Goal: Information Seeking & Learning: Learn about a topic

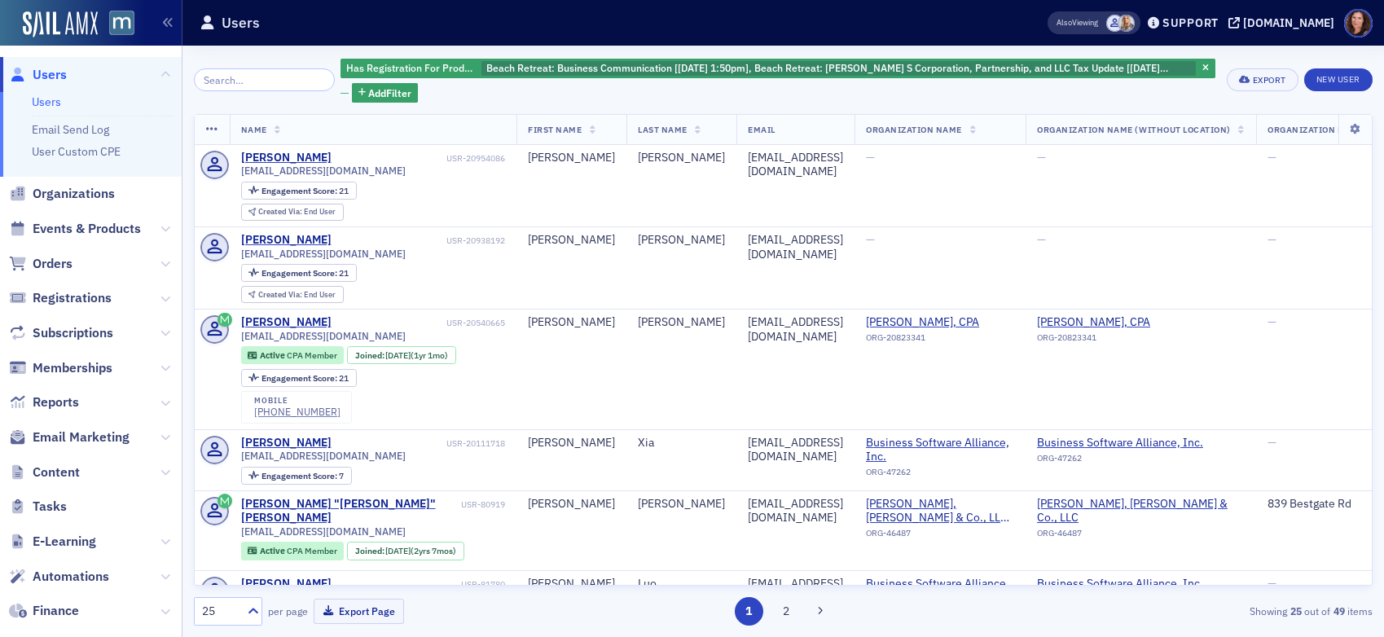
scroll to position [1673, 0]
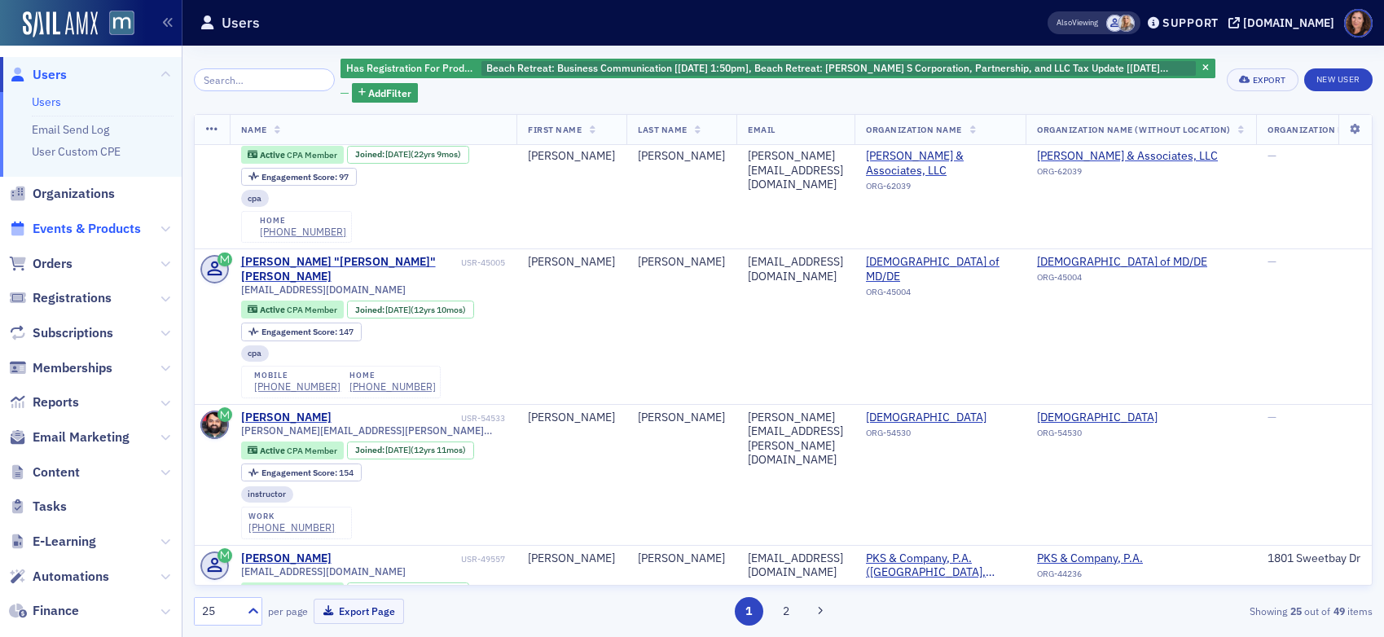
click at [78, 225] on span "Events & Products" at bounding box center [87, 229] width 108 height 18
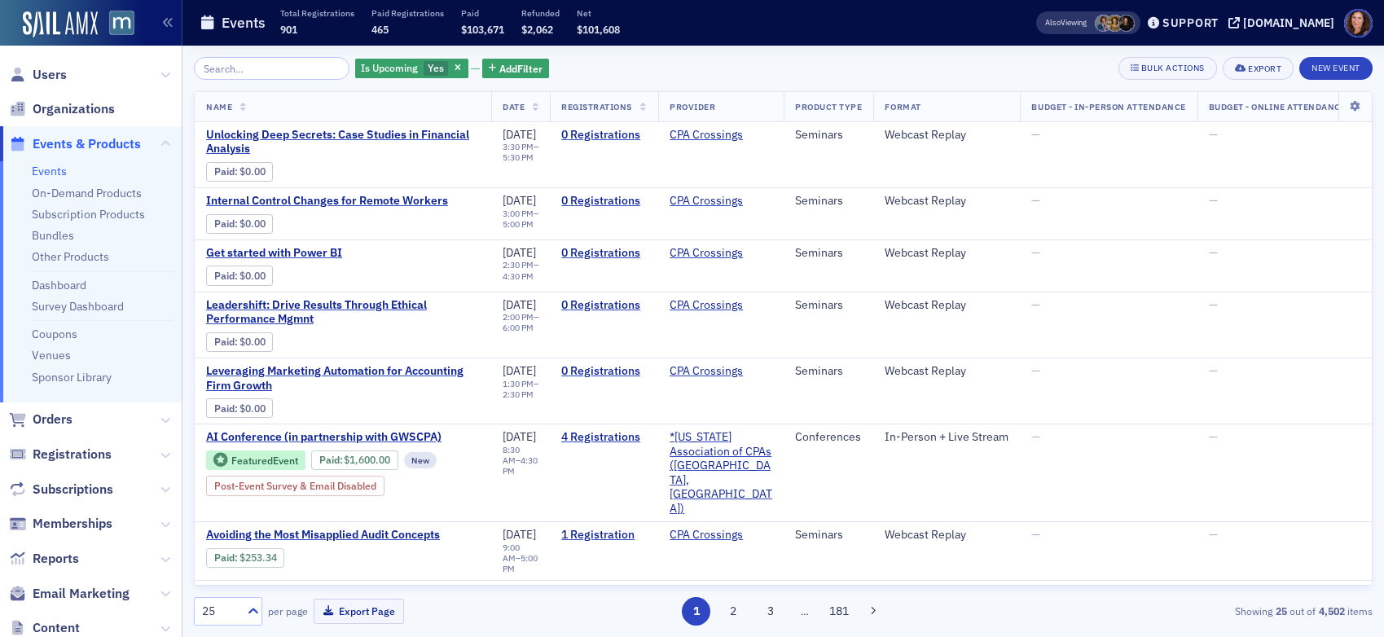
scroll to position [34, 0]
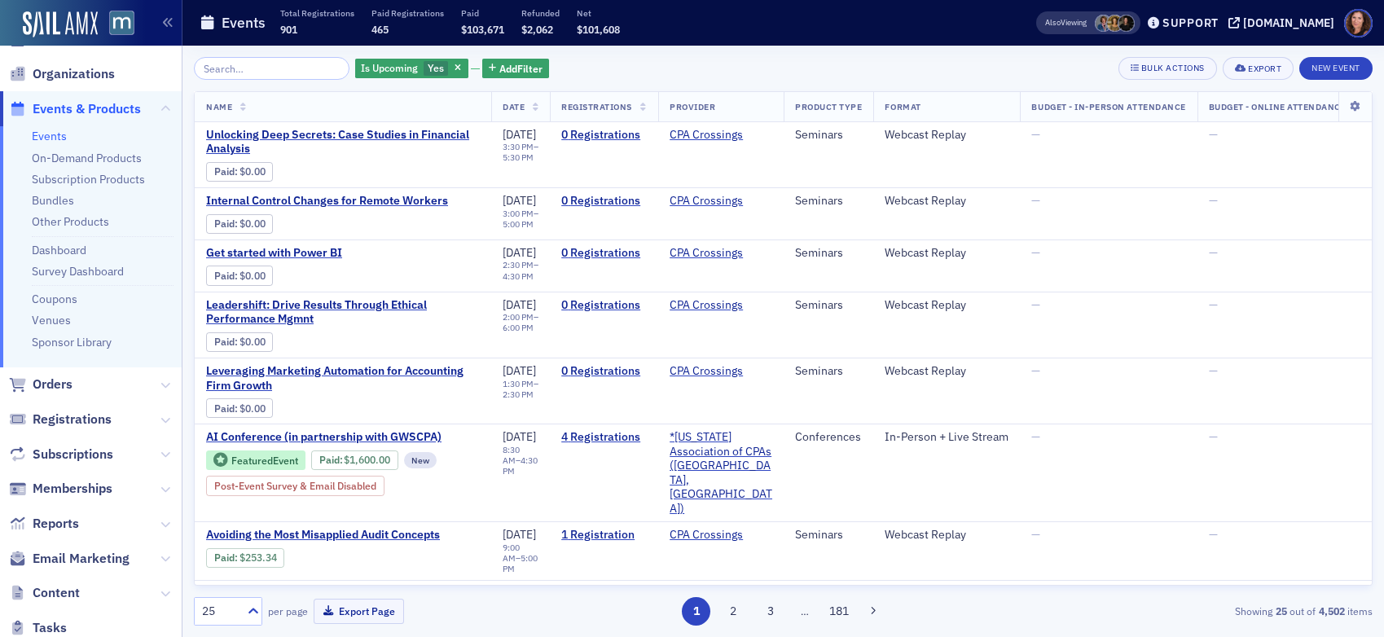
drag, startPoint x: 59, startPoint y: 140, endPoint x: 204, endPoint y: 112, distance: 147.7
click at [59, 140] on link "Events" at bounding box center [49, 136] width 35 height 15
click at [58, 204] on link "Bundles" at bounding box center [53, 202] width 42 height 15
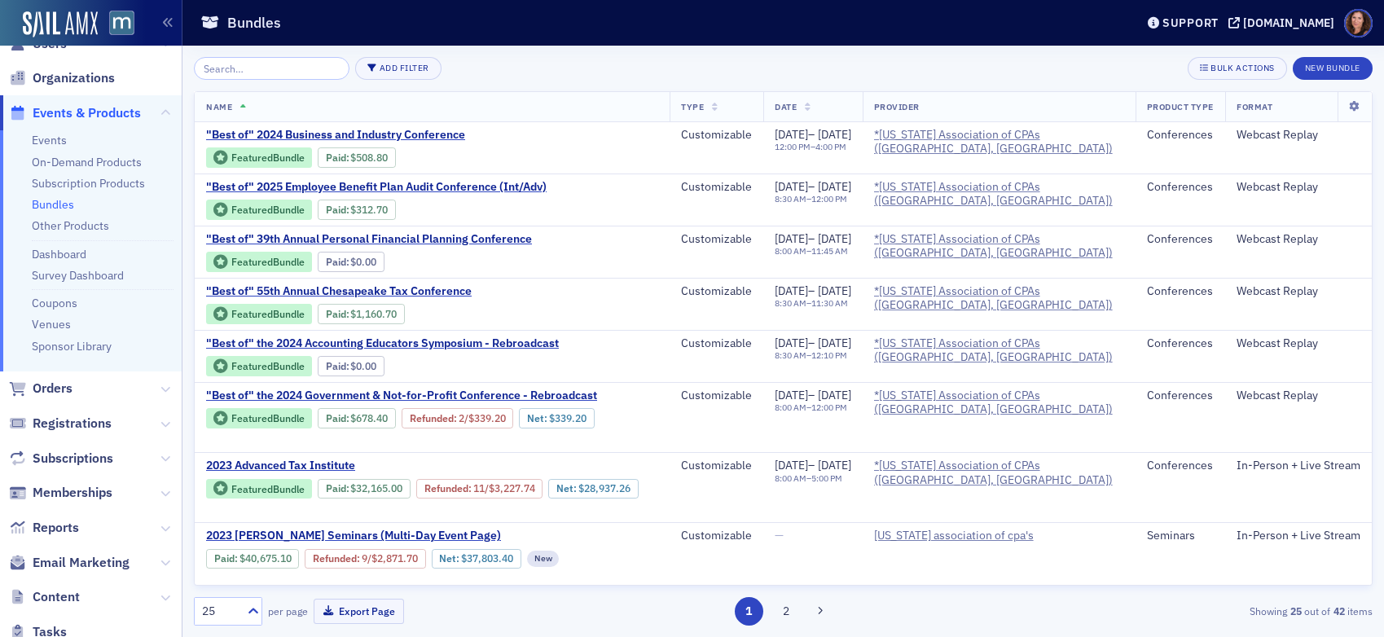
click at [283, 69] on input "search" at bounding box center [272, 68] width 156 height 23
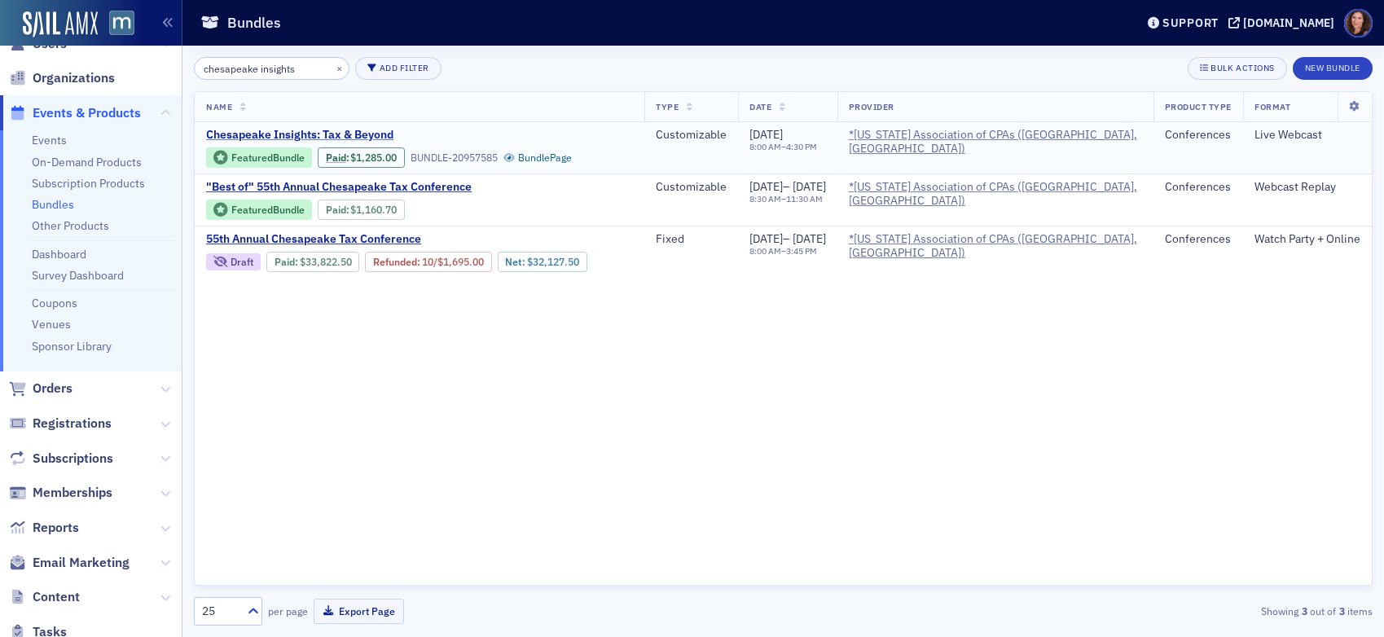
type input "chesapeake insights"
click at [371, 129] on span "Chesapeake Insights: Tax & Beyond" at bounding box center [343, 135] width 274 height 15
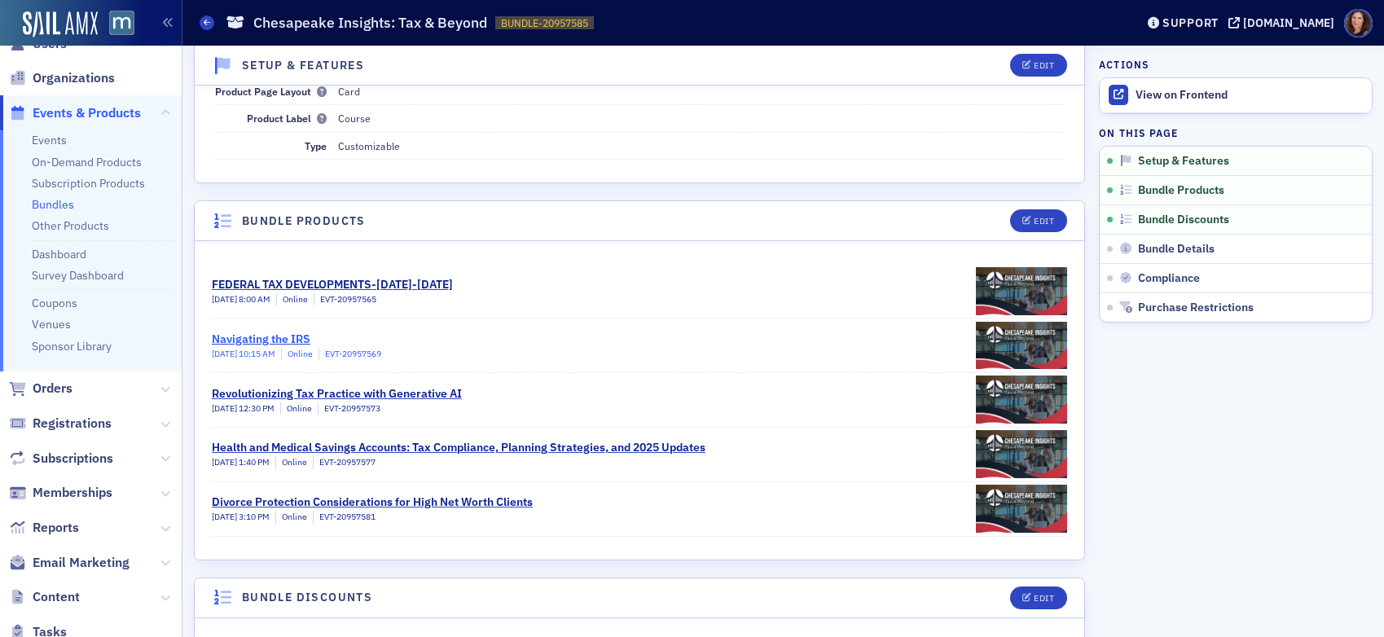
scroll to position [179, 0]
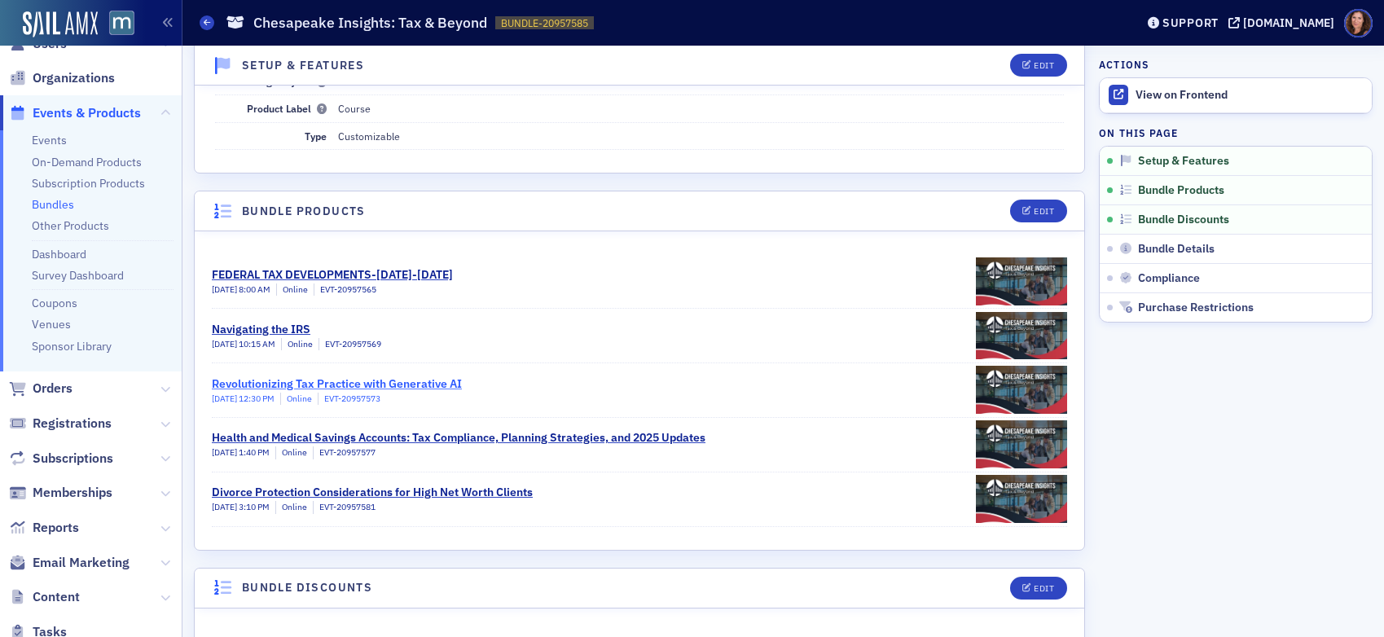
click at [438, 381] on div "Revolutionizing Tax Practice with Generative AI" at bounding box center [337, 384] width 250 height 17
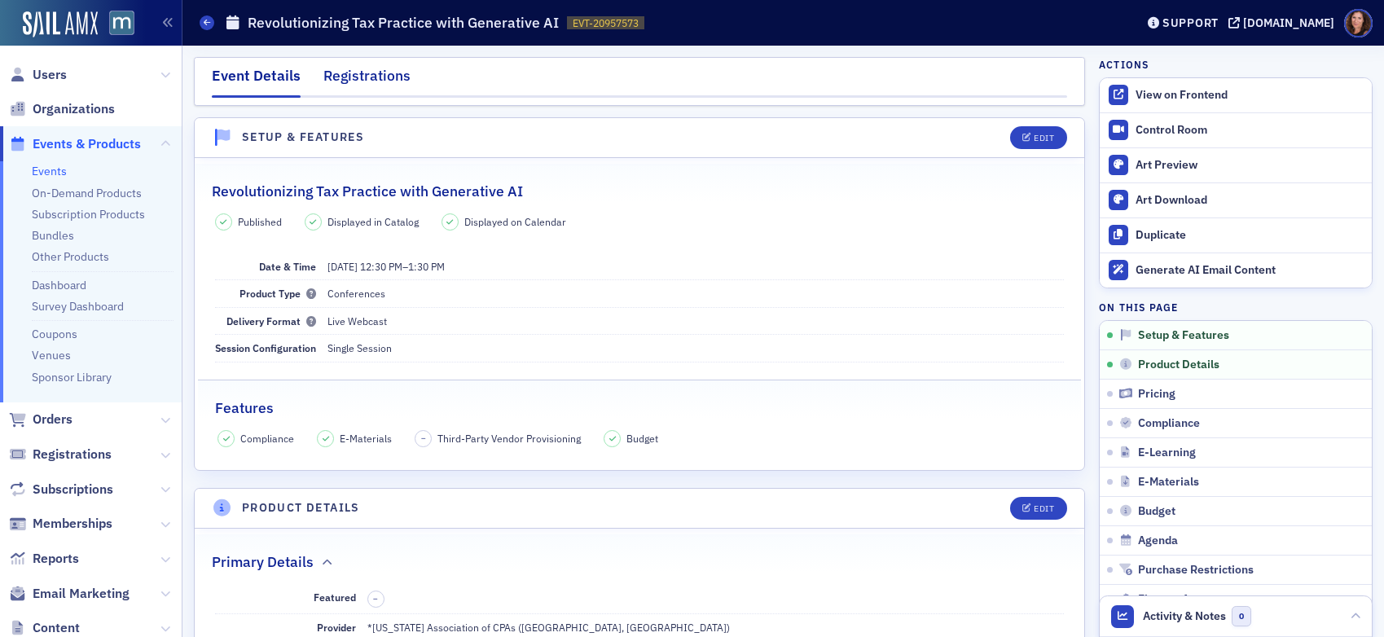
click at [362, 86] on div "Registrations" at bounding box center [366, 80] width 87 height 30
